Goal: Transaction & Acquisition: Book appointment/travel/reservation

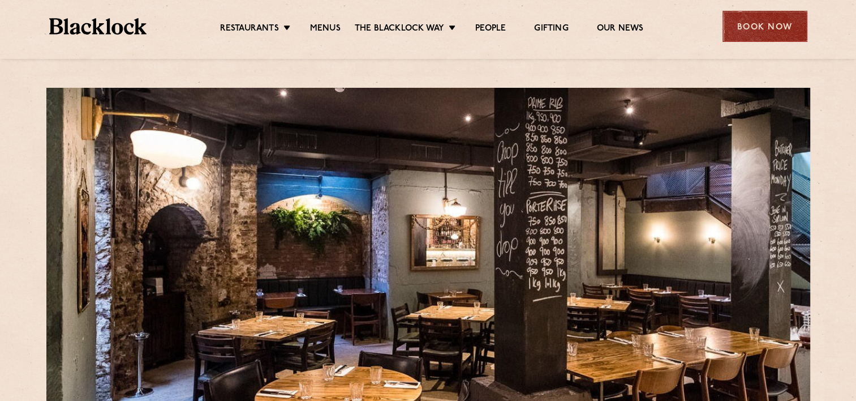
click at [747, 23] on div "Book Now" at bounding box center [765, 26] width 85 height 31
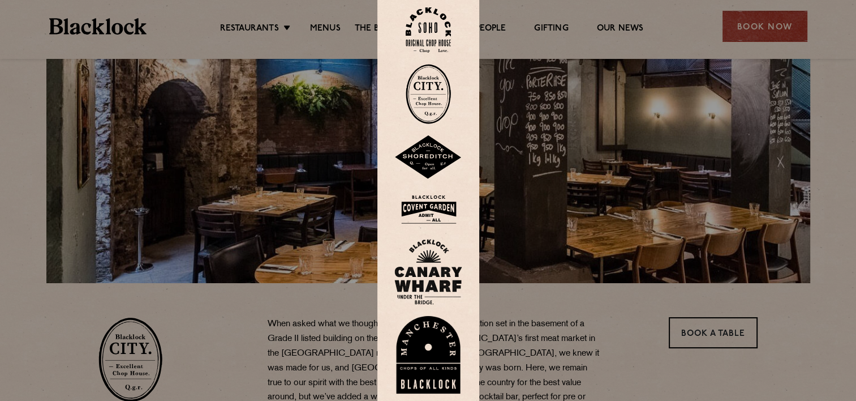
scroll to position [108, 0]
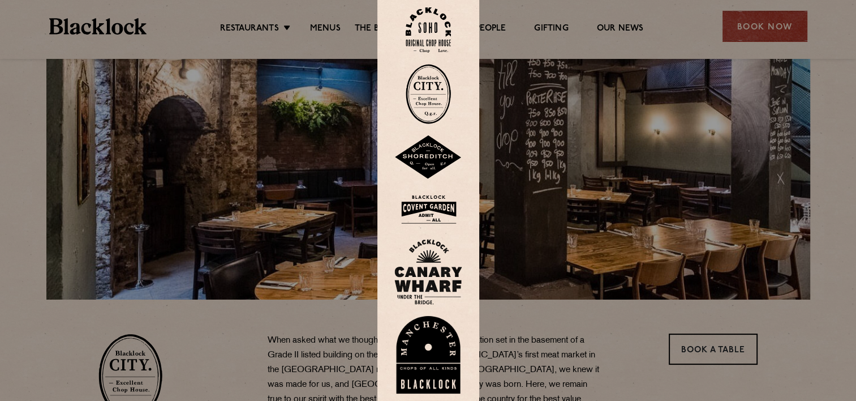
click at [425, 82] on img at bounding box center [428, 94] width 45 height 60
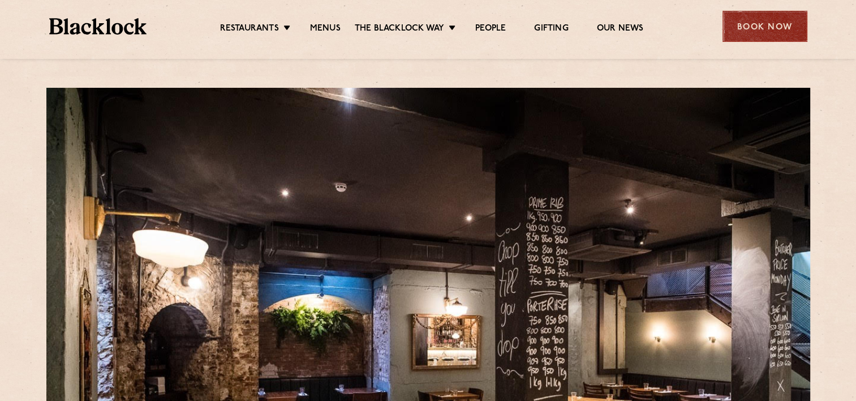
click at [772, 16] on div "Book Now" at bounding box center [765, 26] width 85 height 31
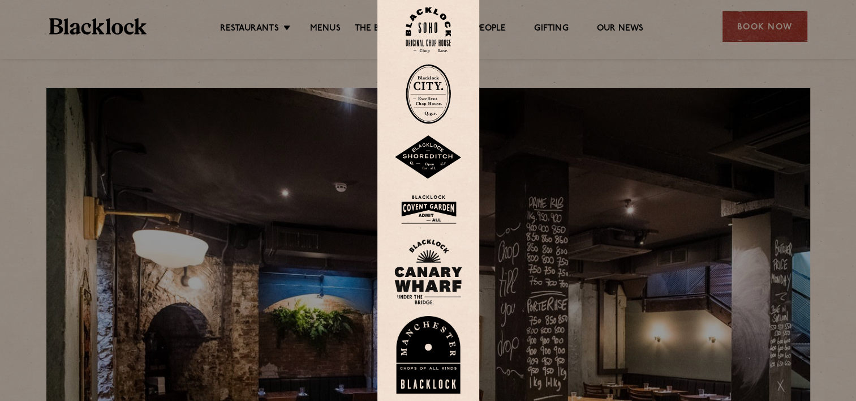
click at [430, 97] on img at bounding box center [428, 94] width 45 height 60
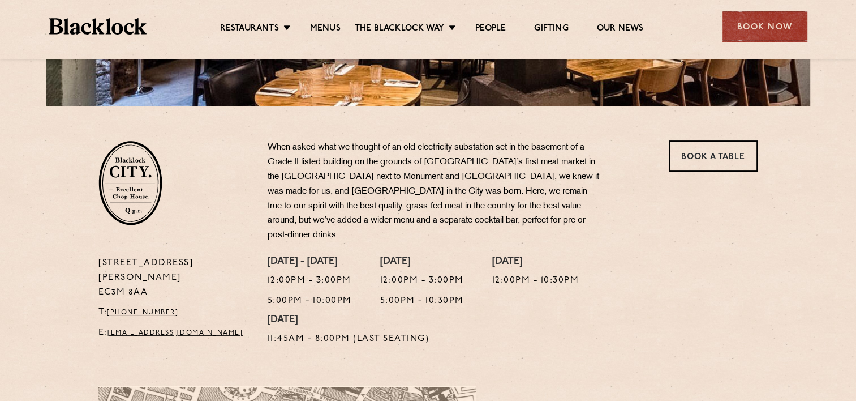
scroll to position [323, 0]
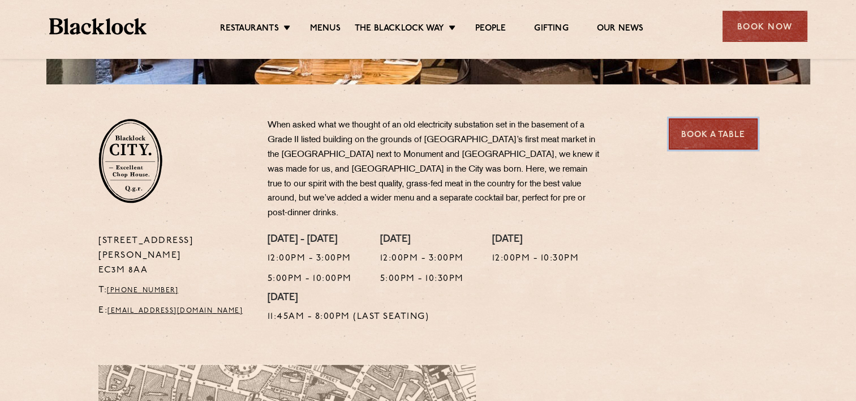
click at [690, 132] on link "Book a Table" at bounding box center [713, 133] width 89 height 31
